Goal: Task Accomplishment & Management: Use online tool/utility

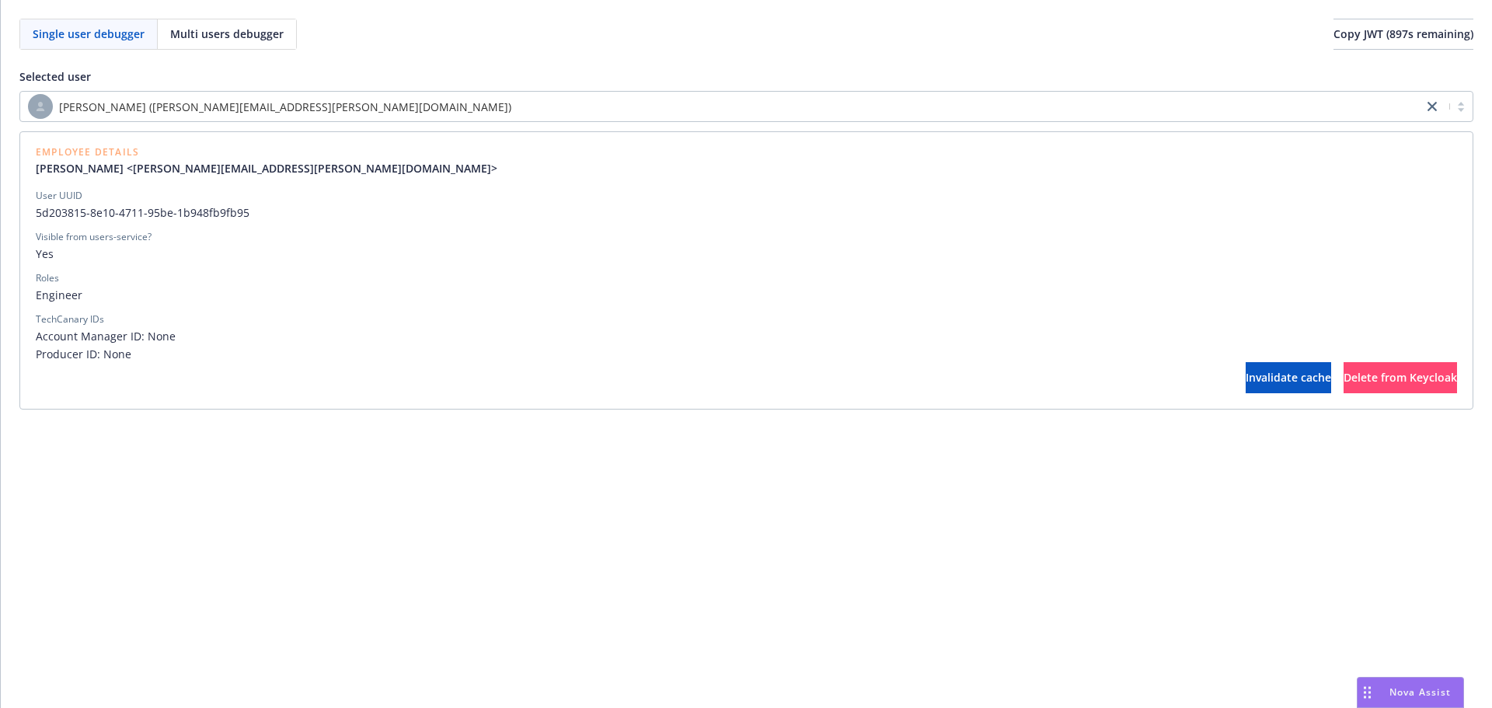
click at [583, 93] on div "[PERSON_NAME] ([PERSON_NAME][EMAIL_ADDRESS][PERSON_NAME][DOMAIN_NAME])" at bounding box center [721, 106] width 1403 height 28
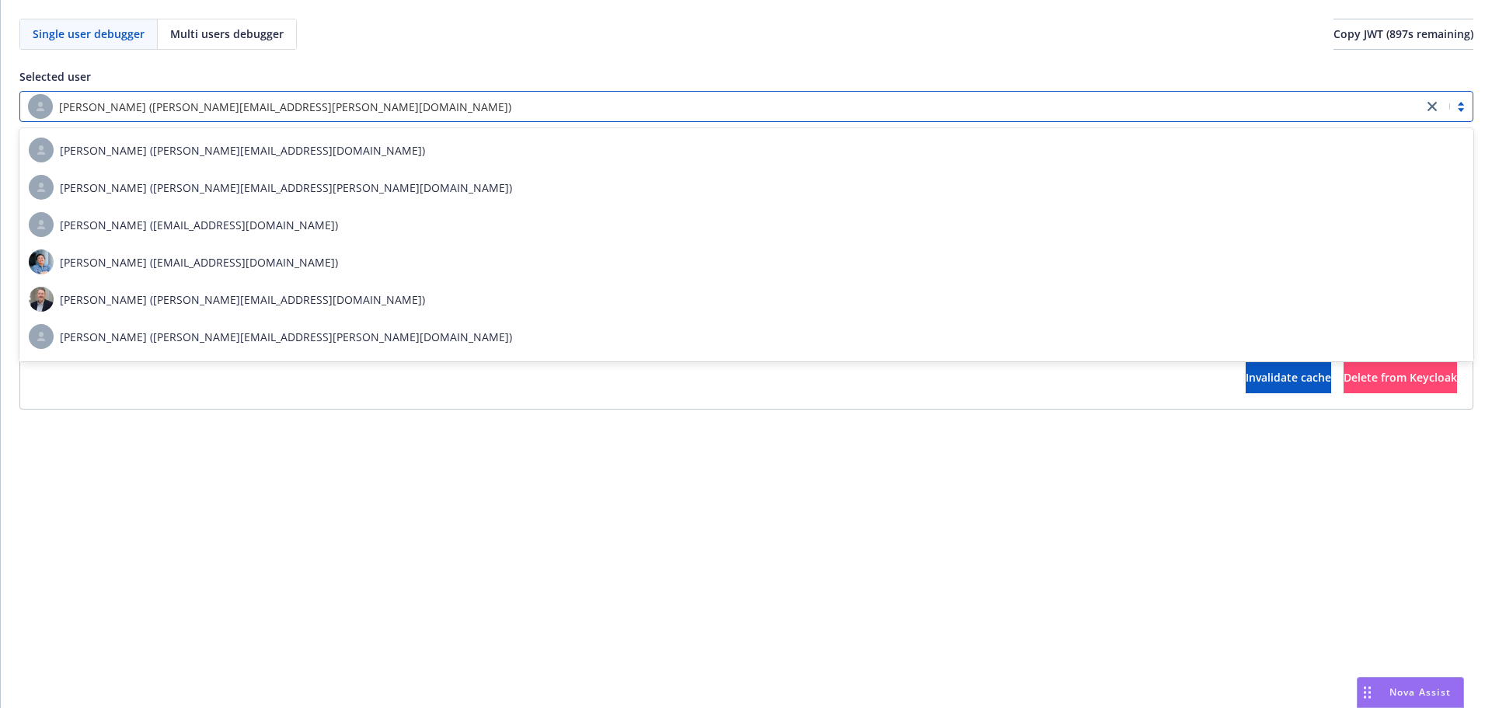
click at [579, 115] on div "[PERSON_NAME] ([PERSON_NAME][EMAIL_ADDRESS][PERSON_NAME][DOMAIN_NAME])" at bounding box center [721, 106] width 1387 height 25
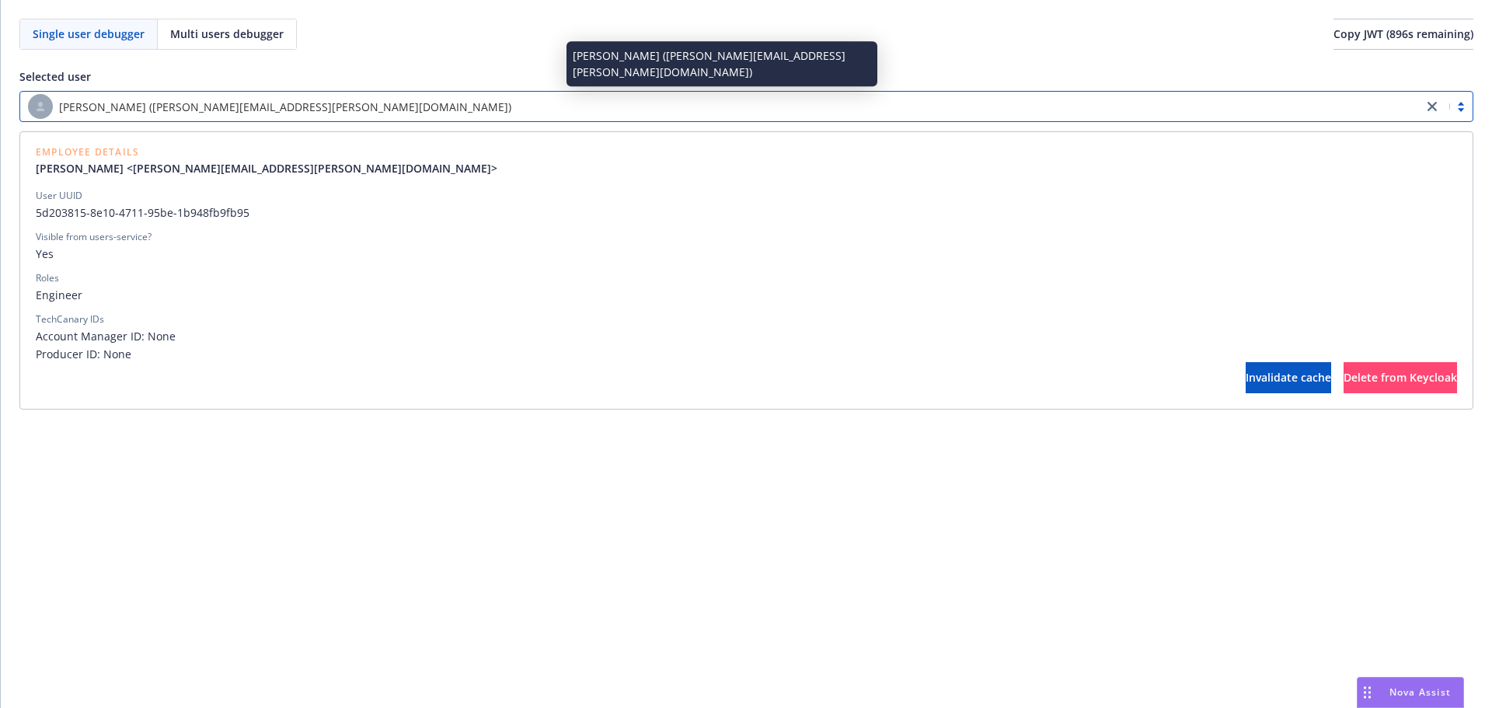
click at [583, 112] on div "[PERSON_NAME] ([PERSON_NAME][EMAIL_ADDRESS][PERSON_NAME][DOMAIN_NAME])" at bounding box center [721, 106] width 1387 height 25
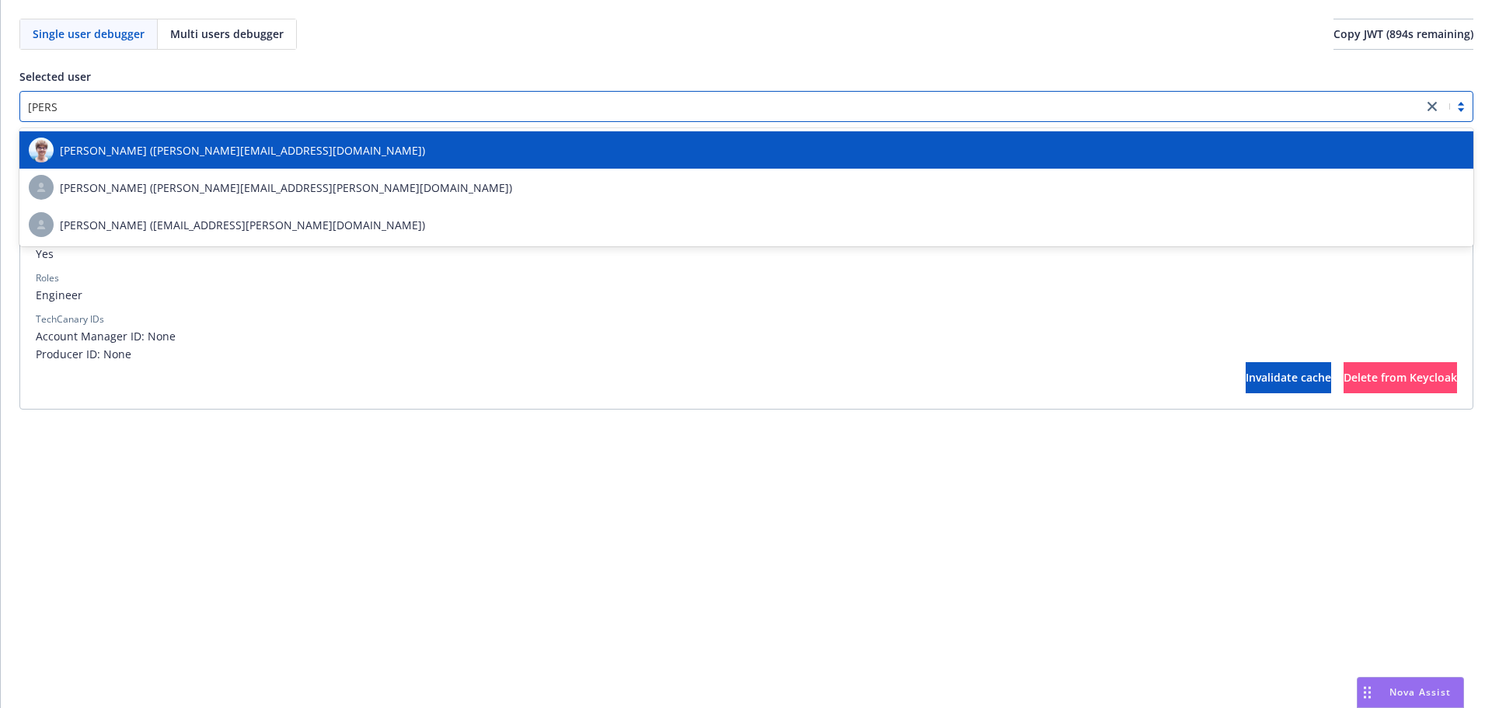
type input "[PERSON_NAME]"
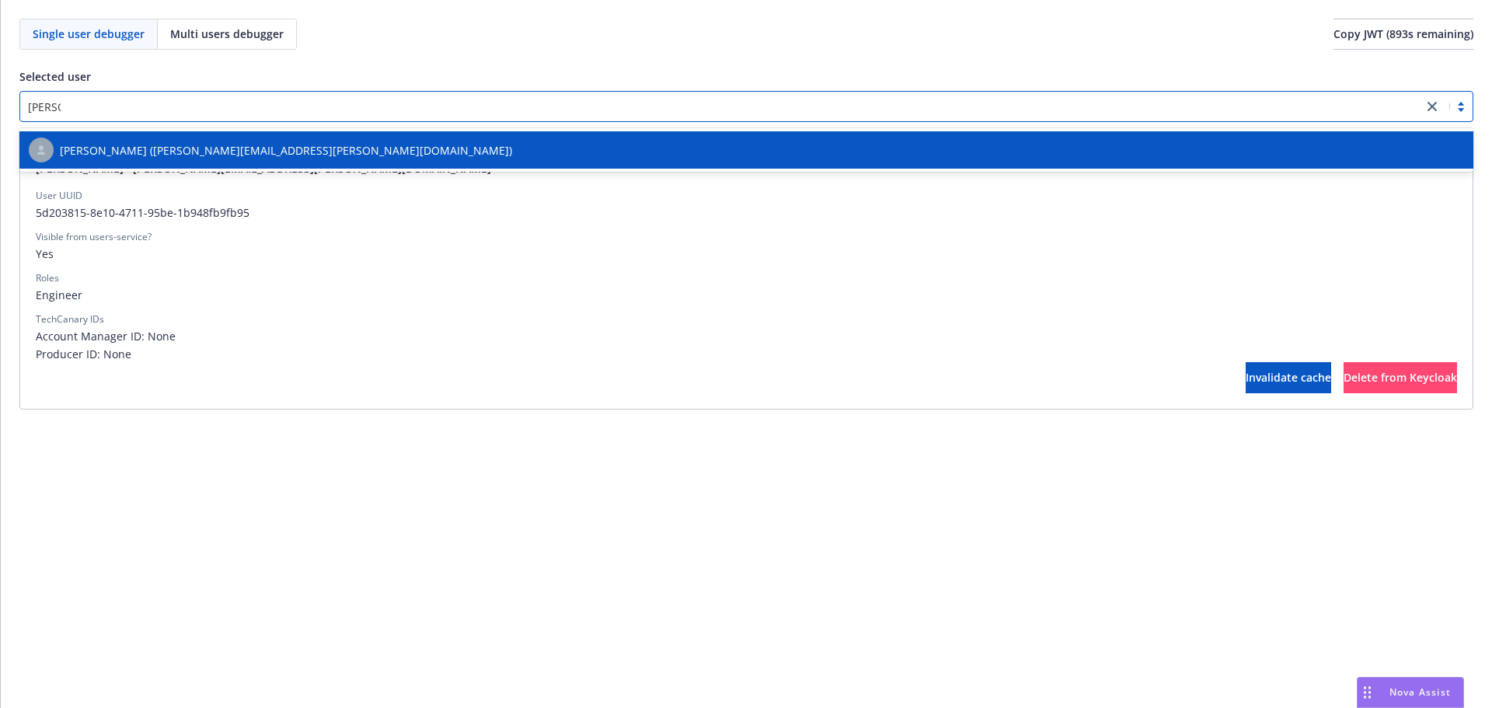
click at [554, 143] on div "[PERSON_NAME] ([PERSON_NAME][EMAIL_ADDRESS][PERSON_NAME][DOMAIN_NAME])" at bounding box center [747, 150] width 1436 height 25
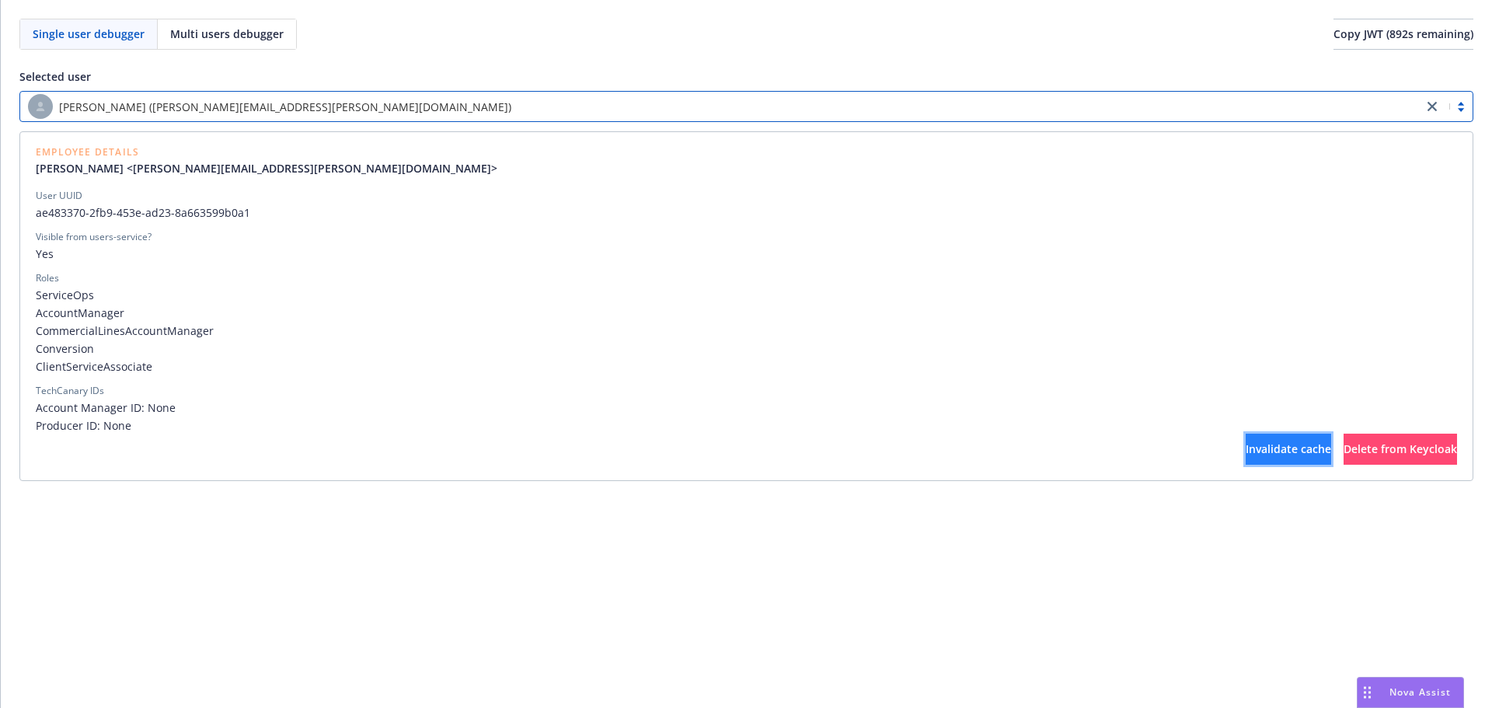
click at [1246, 442] on button "Invalidate cache" at bounding box center [1289, 449] width 86 height 31
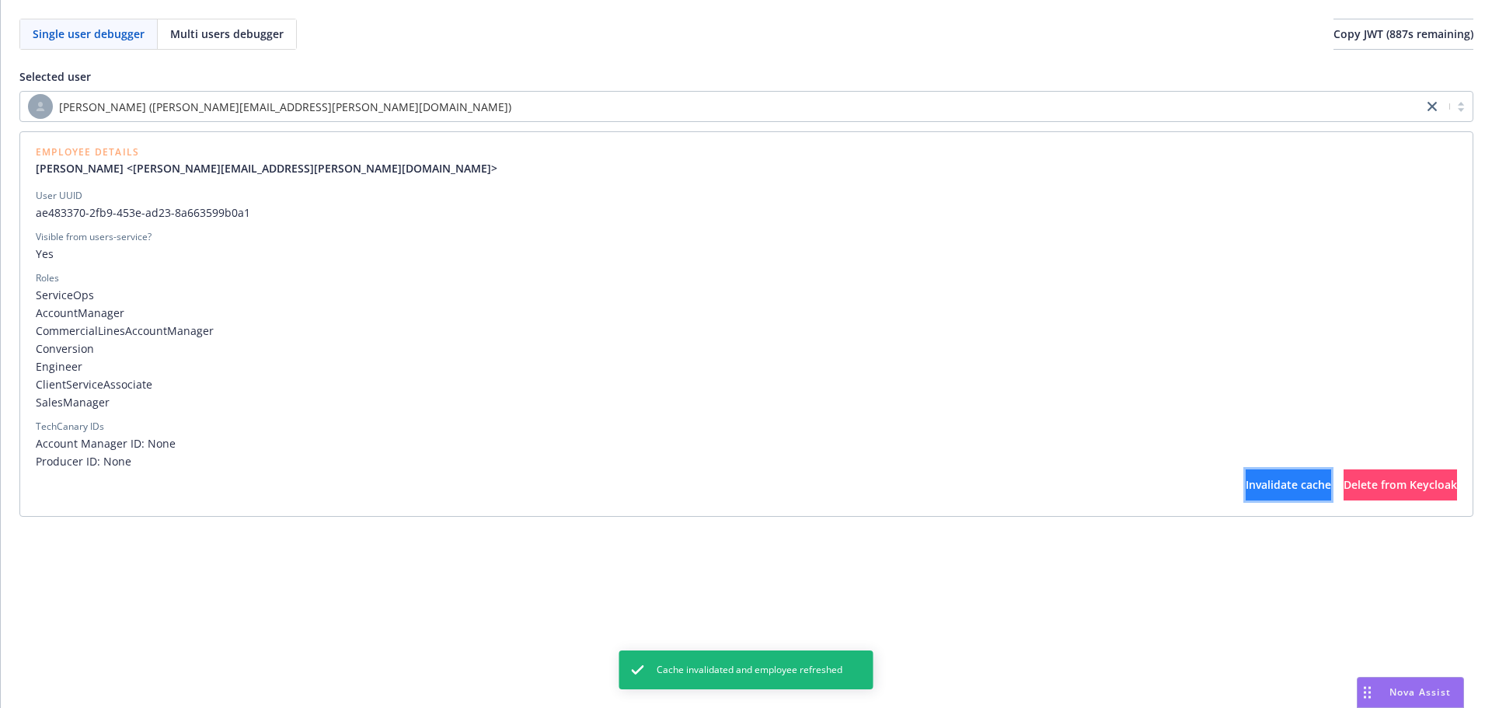
click at [1246, 487] on span "Invalidate cache" at bounding box center [1289, 484] width 86 height 15
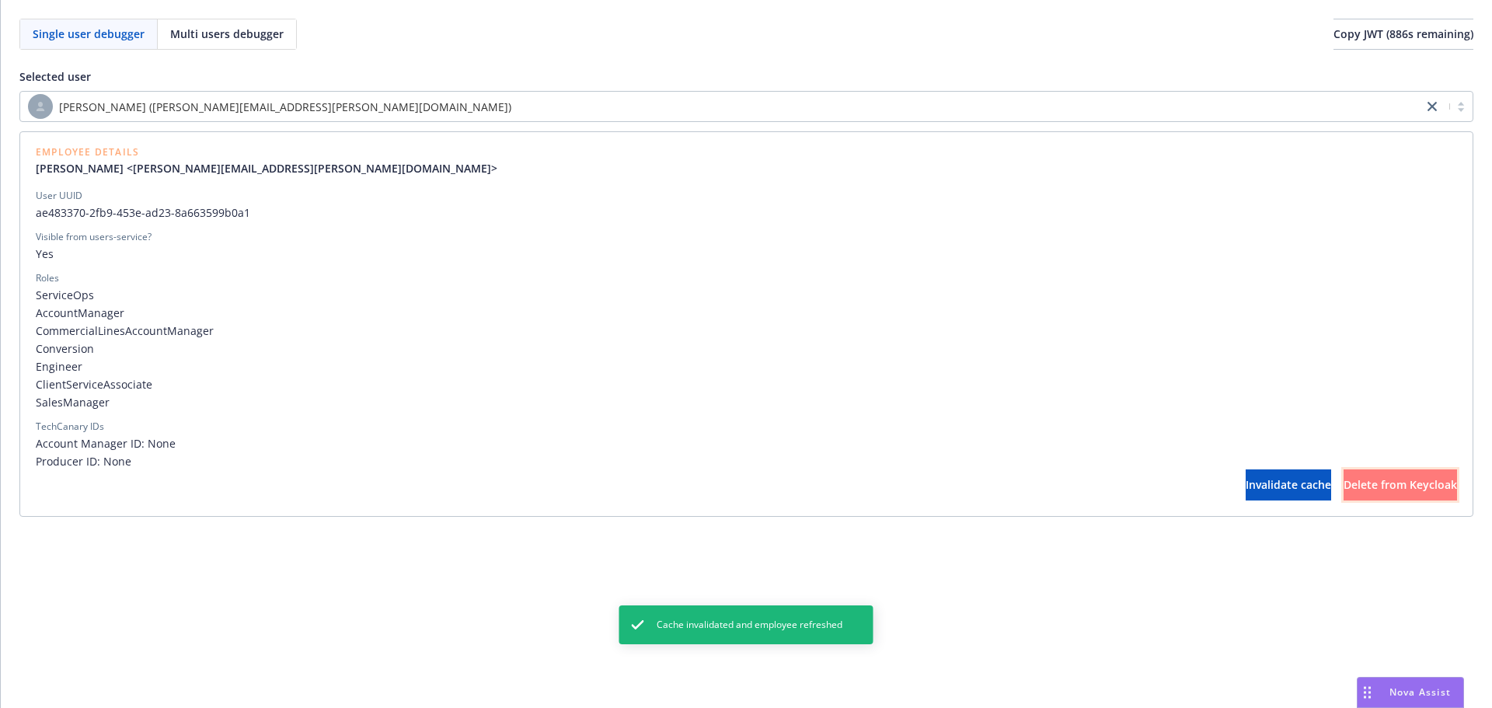
click at [1394, 489] on span "Delete from Keycloak" at bounding box center [1400, 484] width 113 height 15
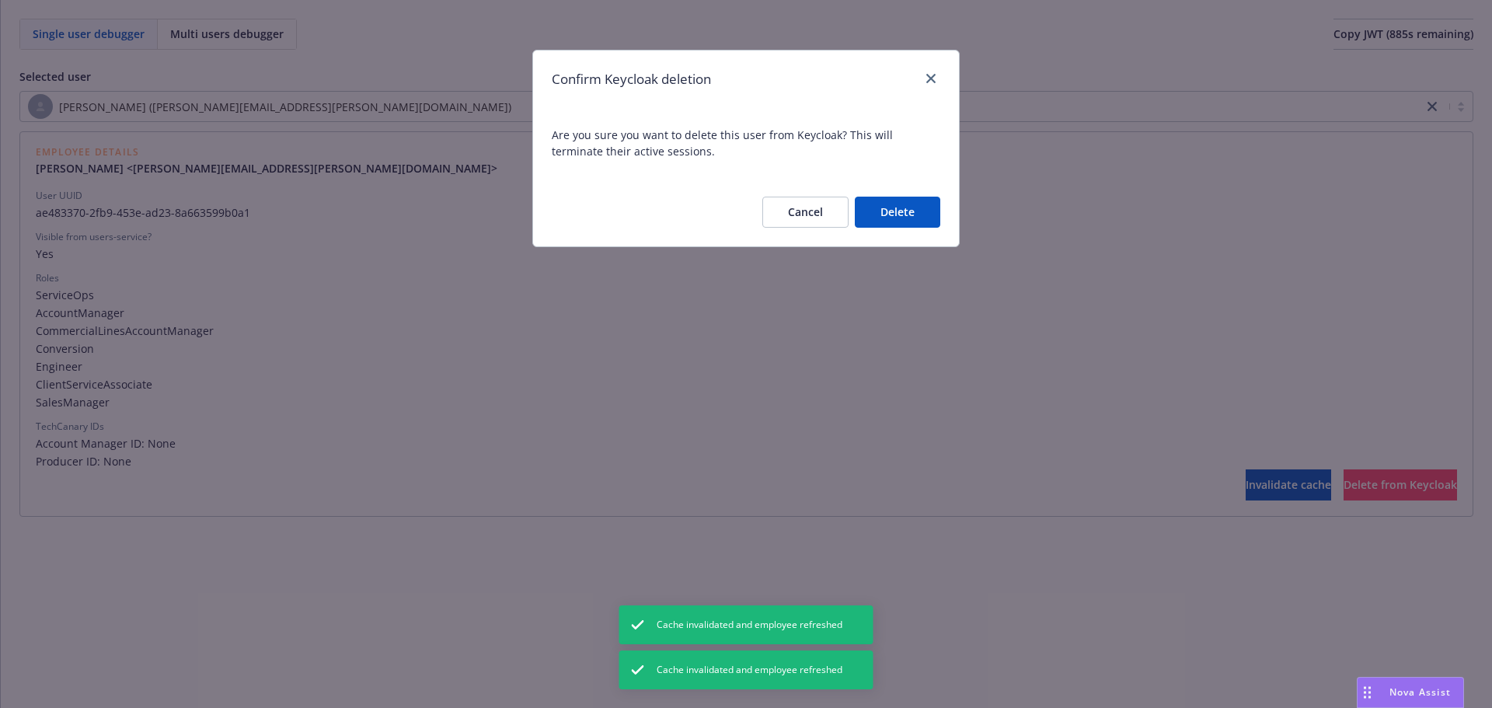
click at [881, 214] on button "Delete" at bounding box center [898, 212] width 86 height 31
